Goal: Task Accomplishment & Management: Complete application form

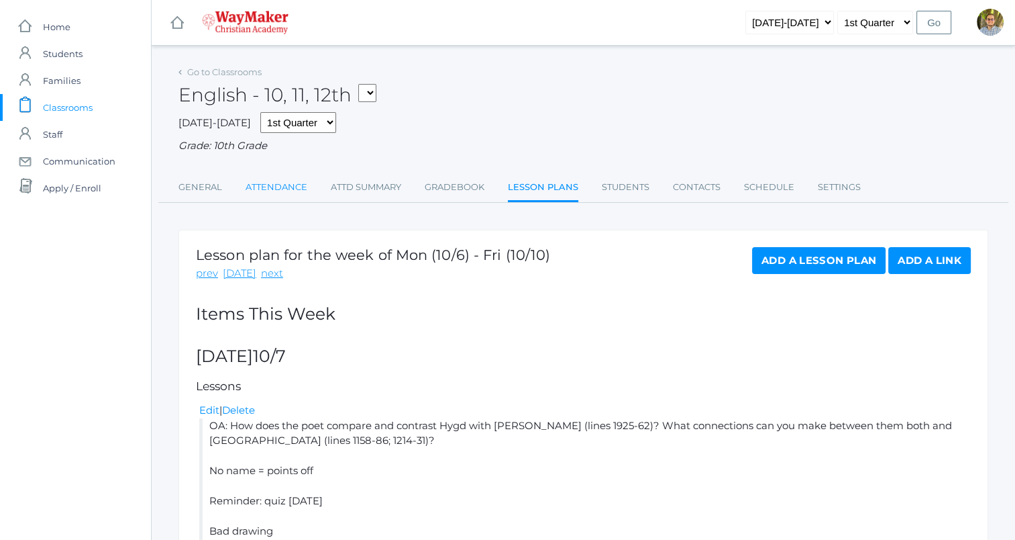
click at [279, 188] on link "Attendance" at bounding box center [277, 187] width 62 height 27
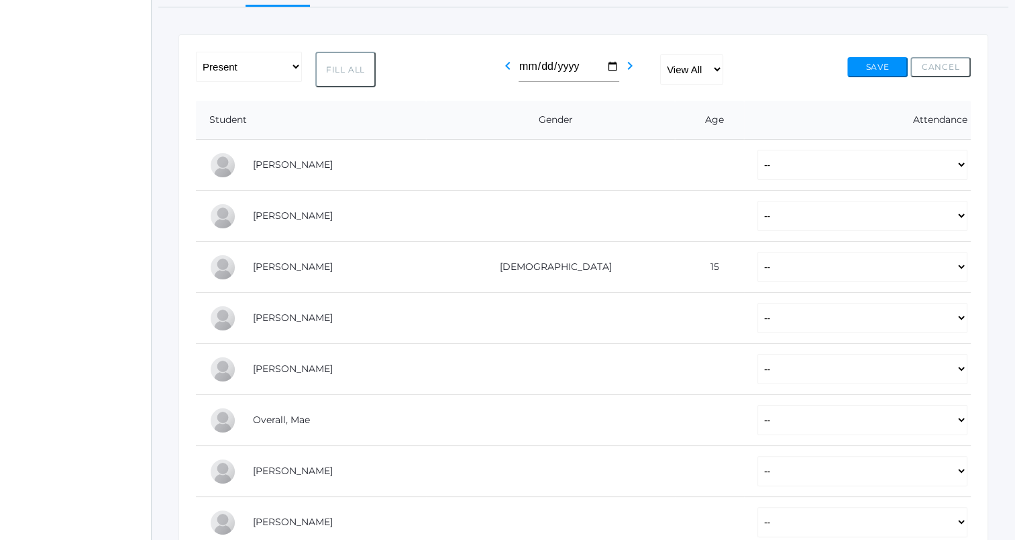
scroll to position [198, 0]
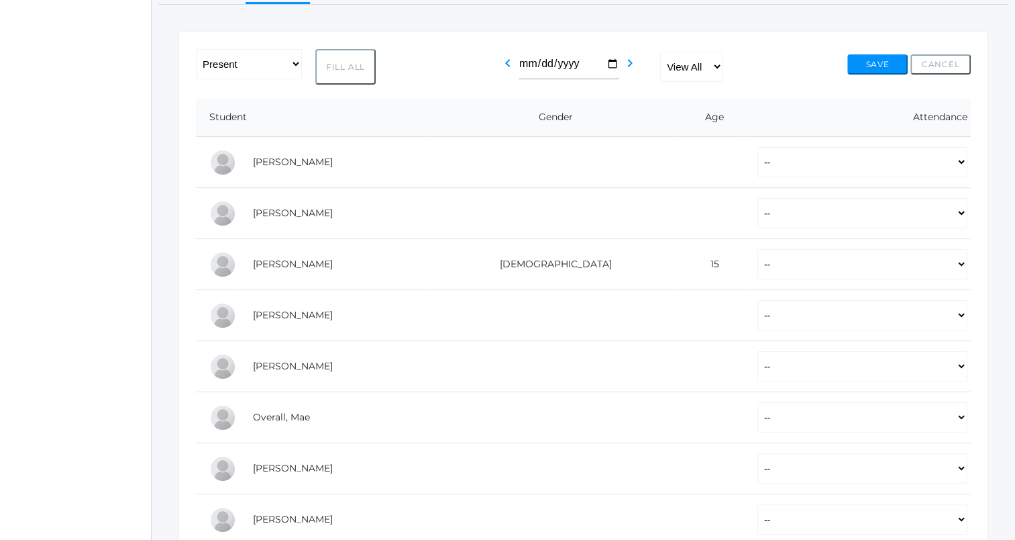
click at [358, 64] on button "Fill All" at bounding box center [345, 67] width 60 height 36
select select "P"
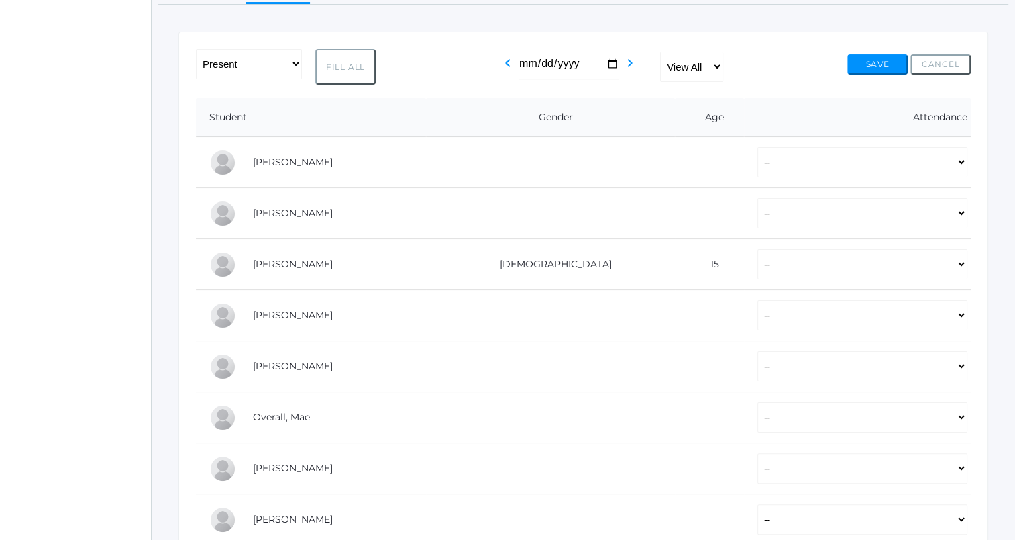
select select "P"
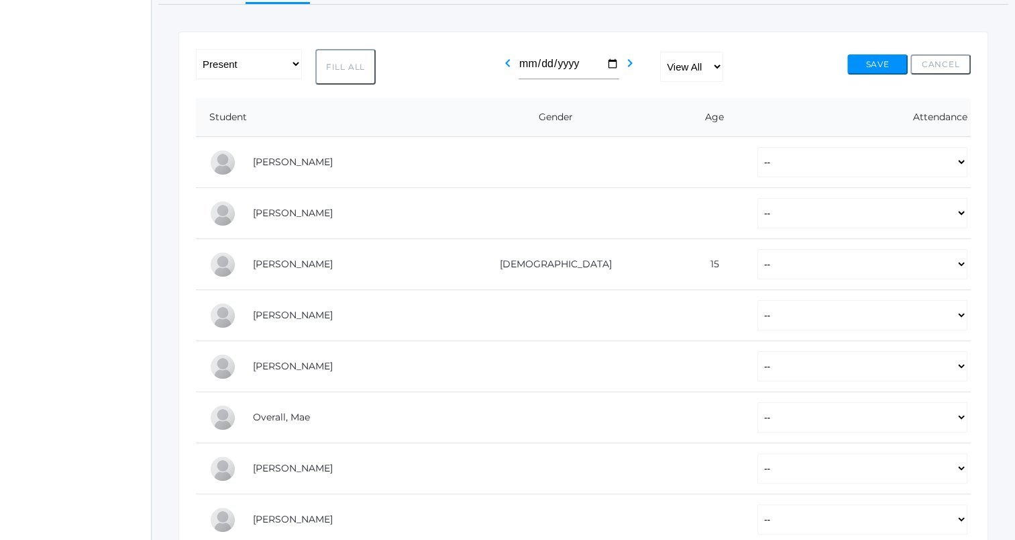
select select "P"
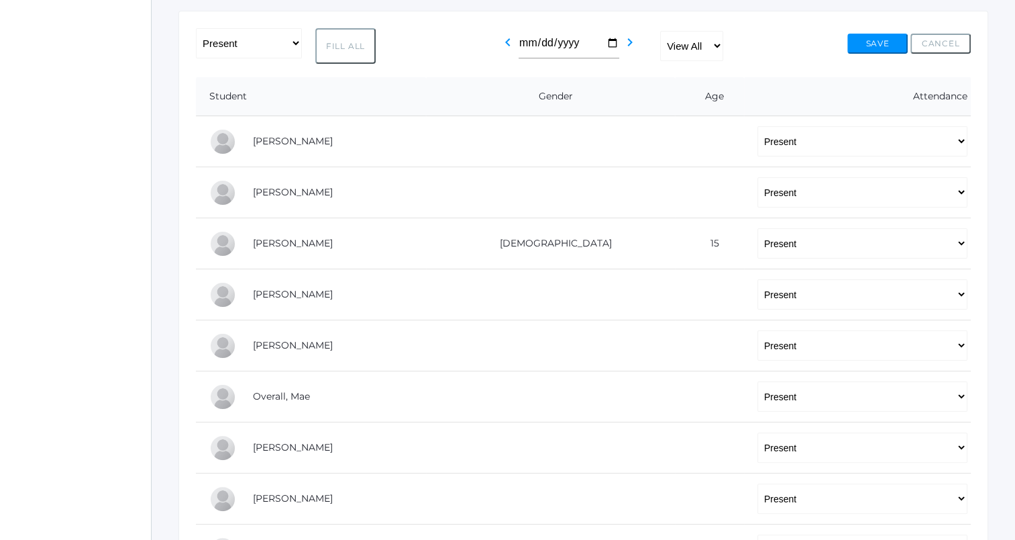
scroll to position [219, 0]
click at [758, 202] on select "-- Present Tardy Excused Tardy Unexcused Absent Excused Absent Unexcused" at bounding box center [863, 192] width 210 height 30
select select "AE"
click at [758, 177] on select "-- Present Tardy Excused Tardy Unexcused Absent Excused Absent Unexcused" at bounding box center [863, 192] width 210 height 30
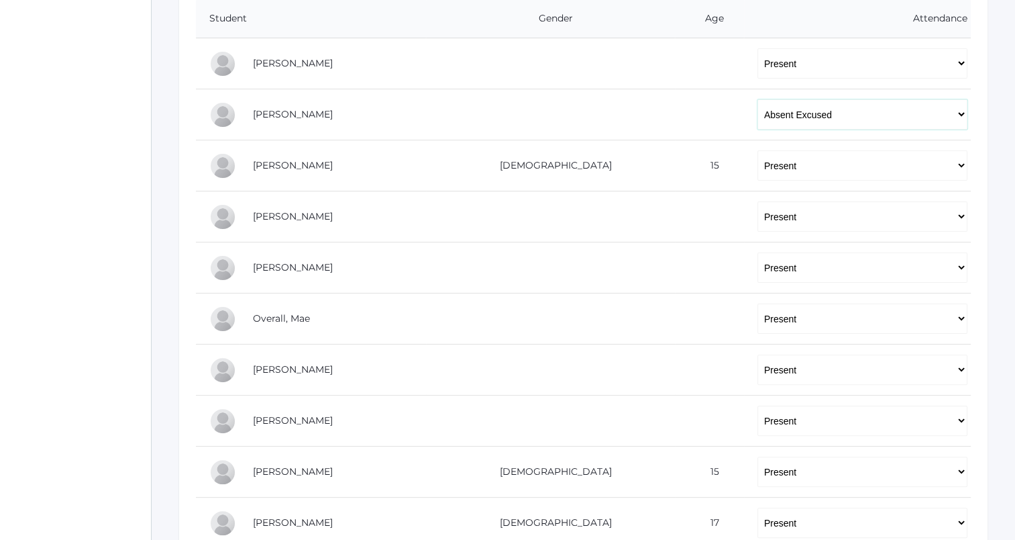
scroll to position [297, 0]
click at [758, 171] on select "-- Present Tardy Excused Tardy Unexcused Absent Excused Absent Unexcused" at bounding box center [863, 165] width 210 height 30
select select "AE"
click at [758, 150] on select "-- Present Tardy Excused Tardy Unexcused Absent Excused Absent Unexcused" at bounding box center [863, 165] width 210 height 30
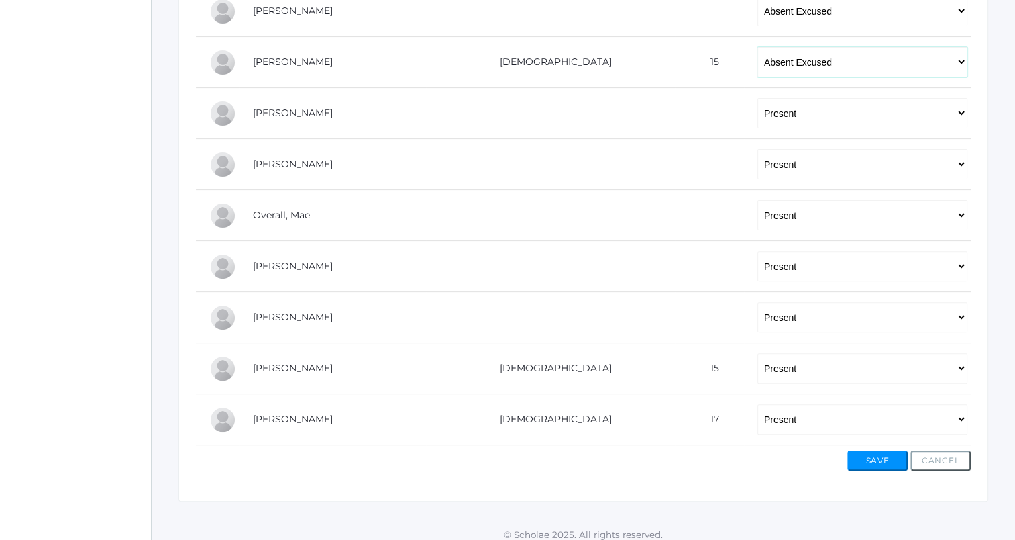
scroll to position [408, 0]
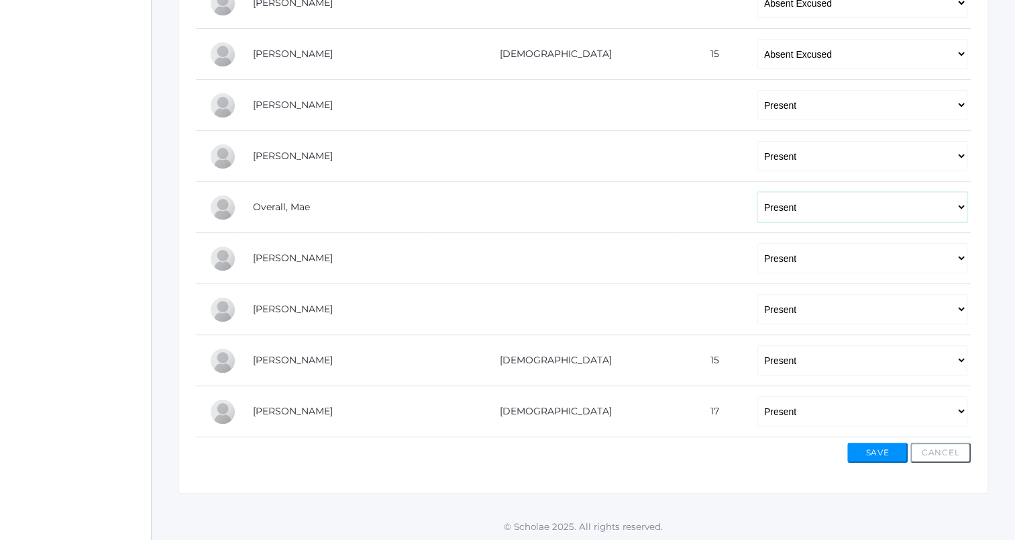
click at [758, 199] on select "-- Present Tardy Excused Tardy Unexcused Absent Excused Absent Unexcused" at bounding box center [863, 207] width 210 height 30
select select "AE"
click at [758, 192] on select "-- Present Tardy Excused Tardy Unexcused Absent Excused Absent Unexcused" at bounding box center [863, 207] width 210 height 30
click at [777, 363] on select "-- Present Tardy Excused Tardy Unexcused Absent Excused Absent Unexcused" at bounding box center [863, 360] width 210 height 30
select select "AE"
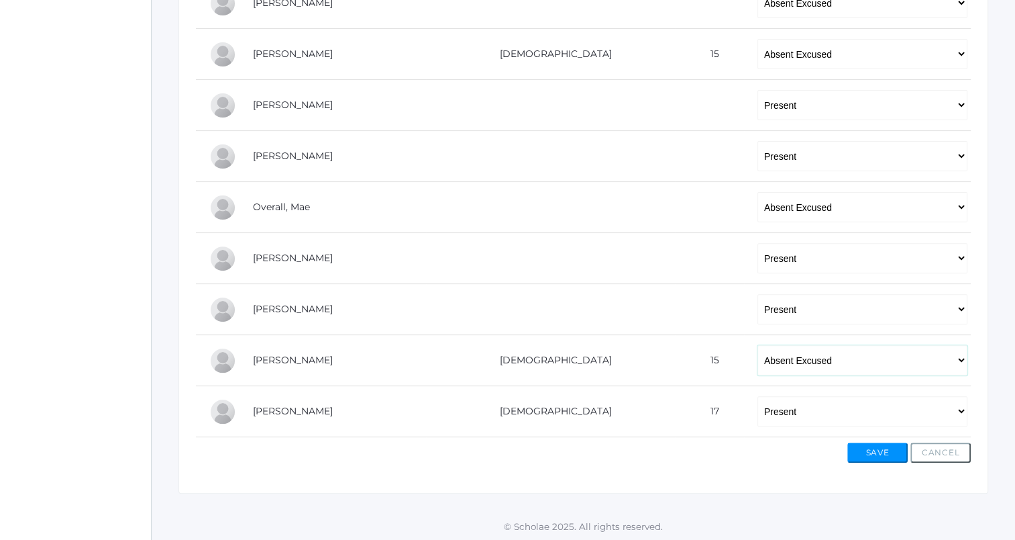
click at [758, 345] on select "-- Present Tardy Excused Tardy Unexcused Absent Excused Absent Unexcused" at bounding box center [863, 360] width 210 height 30
click at [875, 449] on button "Save" at bounding box center [878, 452] width 60 height 20
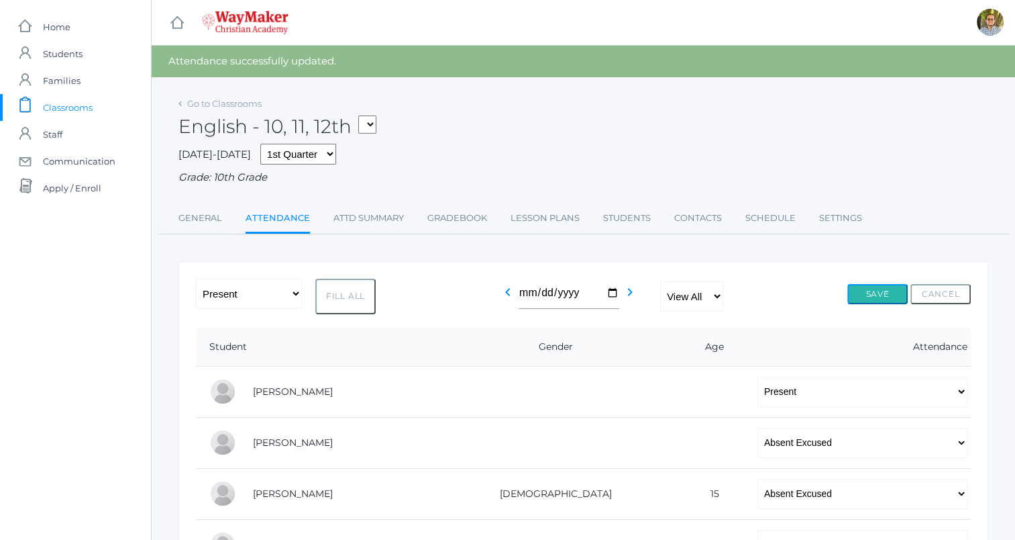
click at [867, 289] on button "Save" at bounding box center [878, 294] width 60 height 20
click at [68, 108] on span "Classrooms" at bounding box center [68, 107] width 50 height 27
